Goal: Book appointment/travel/reservation

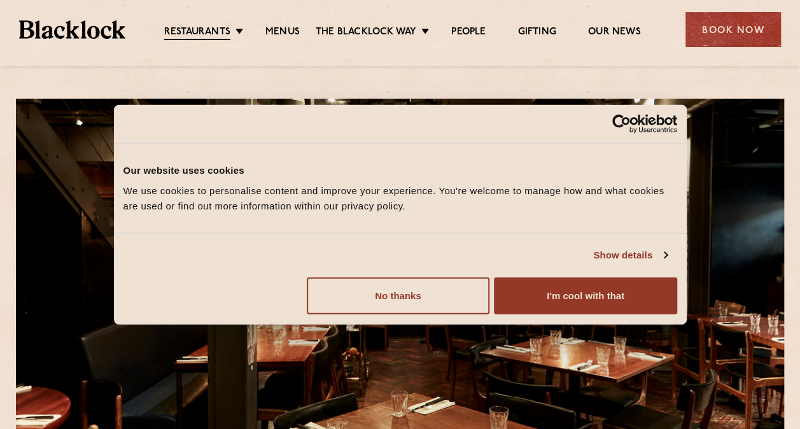
click at [586, 297] on button "I'm cool with that" at bounding box center [585, 295] width 183 height 37
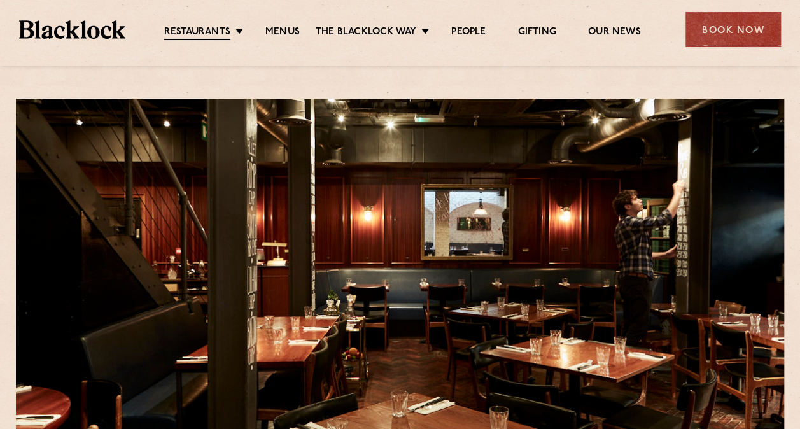
click at [0, 0] on li "[GEOGRAPHIC_DATA]" at bounding box center [0, 0] width 0 height 0
click at [0, 0] on link "[GEOGRAPHIC_DATA]" at bounding box center [0, 0] width 0 height 0
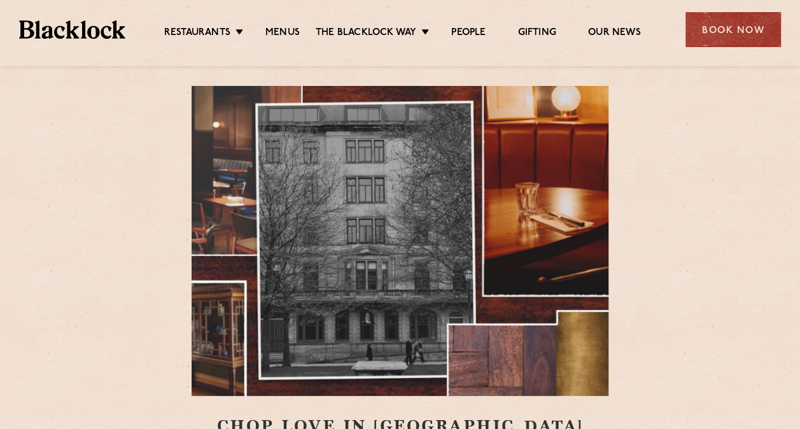
click at [750, 28] on div "Book Now" at bounding box center [734, 29] width 96 height 35
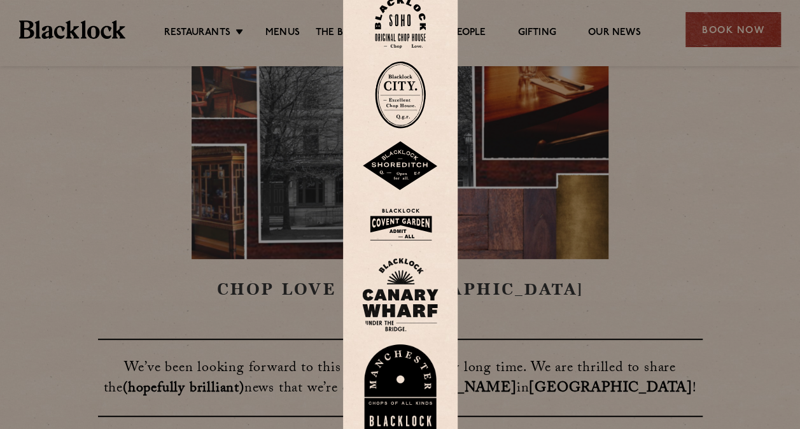
scroll to position [136, 0]
click at [724, 251] on div at bounding box center [400, 214] width 800 height 429
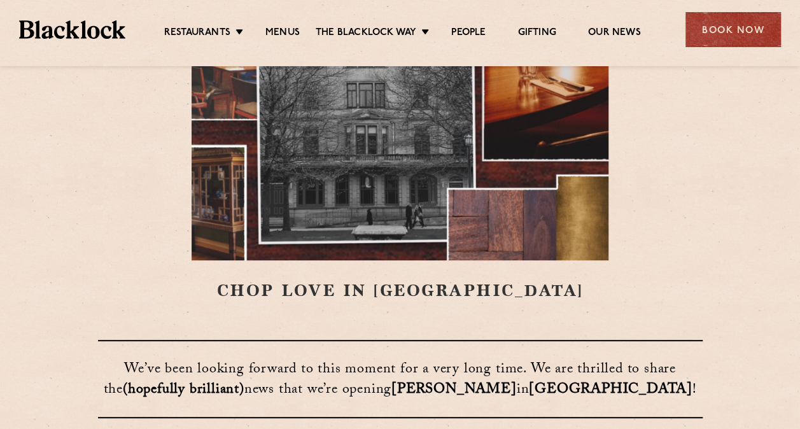
scroll to position [0, 0]
